Goal: Find specific page/section: Find specific page/section

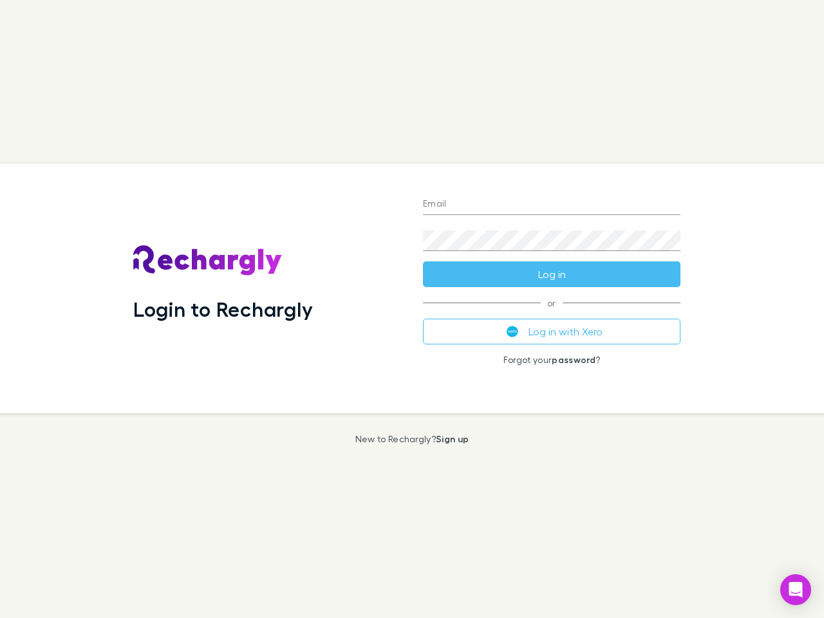
click at [412, 309] on div "Login to Rechargly" at bounding box center [268, 289] width 290 height 250
click at [552, 205] on input "Email" at bounding box center [552, 204] width 258 height 21
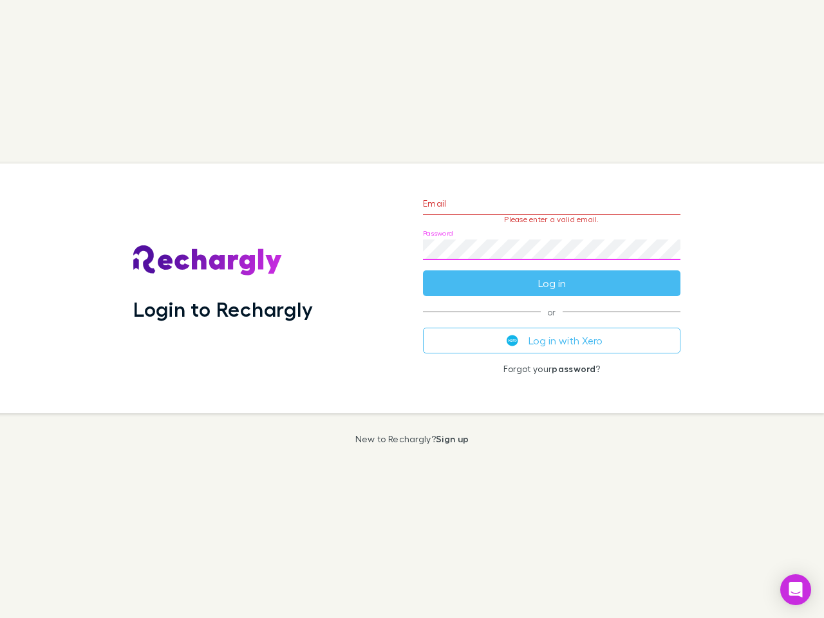
click at [552, 274] on form "Email Please enter a valid email. Password Log in" at bounding box center [552, 240] width 258 height 112
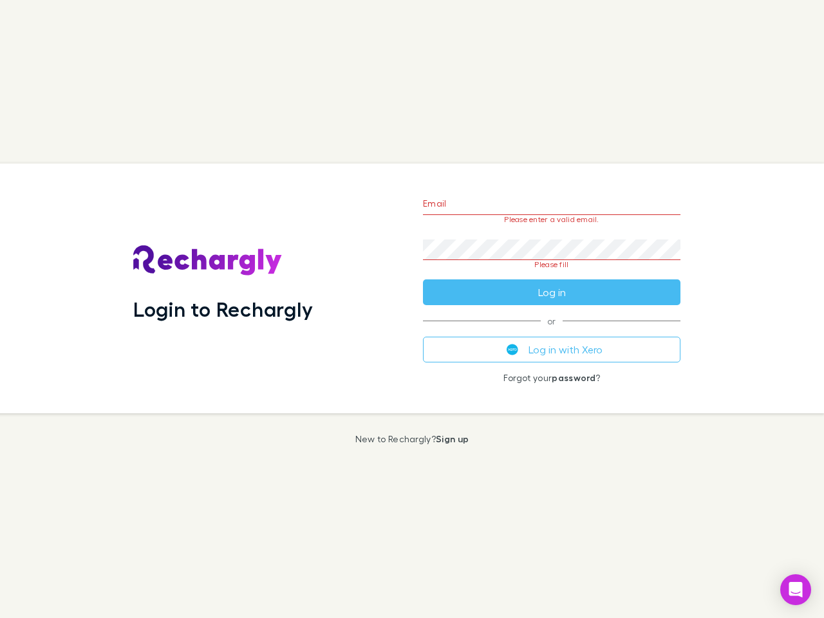
click at [552, 332] on div "Email Please enter a valid email. Password Please fill Log in or Log in with Xe…" at bounding box center [552, 289] width 278 height 250
click at [796, 590] on icon "Open Intercom Messenger" at bounding box center [796, 589] width 14 height 15
